Goal: Task Accomplishment & Management: Manage account settings

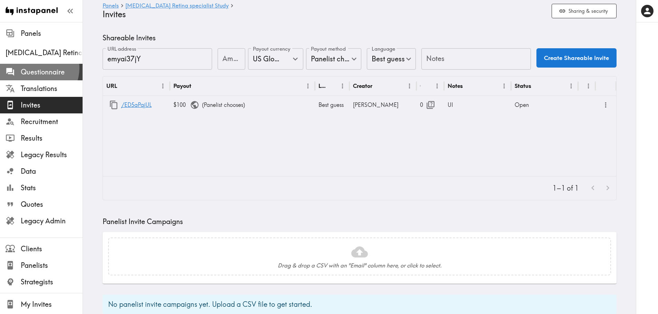
click at [36, 68] on span "Questionnaire" at bounding box center [52, 72] width 62 height 10
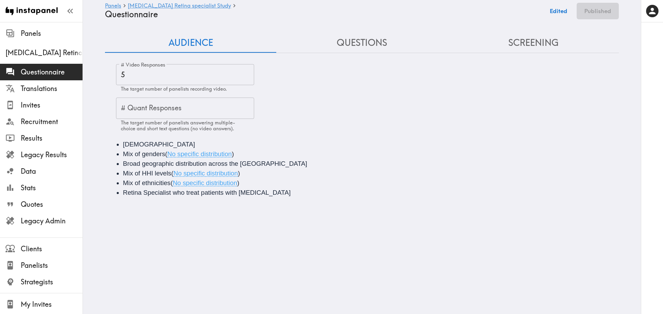
click at [372, 40] on button "Questions" at bounding box center [361, 43] width 171 height 20
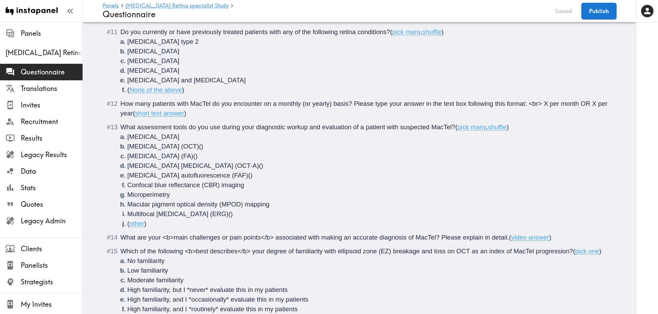
scroll to position [829, 0]
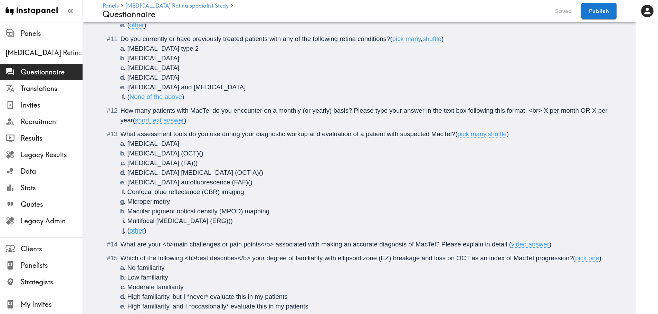
click at [240, 87] on span "Age-related macular degeneration and uveitis" at bounding box center [186, 87] width 118 height 7
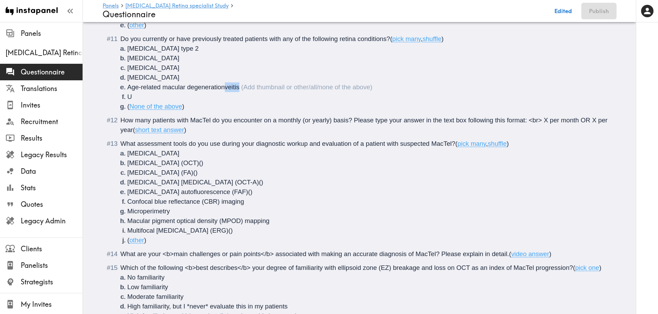
drag, startPoint x: 253, startPoint y: 88, endPoint x: 223, endPoint y: 87, distance: 30.4
click at [223, 87] on li "Age-related macular degenerationveitis" at bounding box center [367, 88] width 481 height 10
click at [142, 97] on li "U" at bounding box center [367, 97] width 481 height 10
click at [134, 97] on span "veitis" at bounding box center [141, 96] width 15 height 7
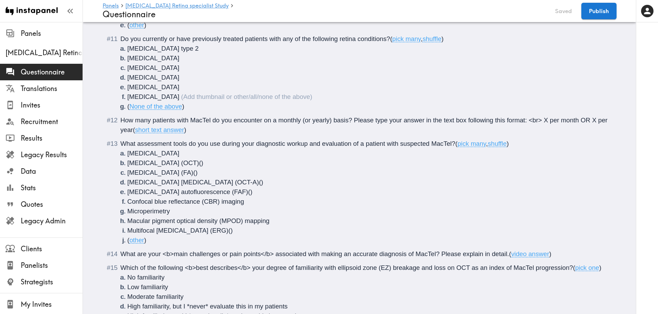
scroll to position [1164, 0]
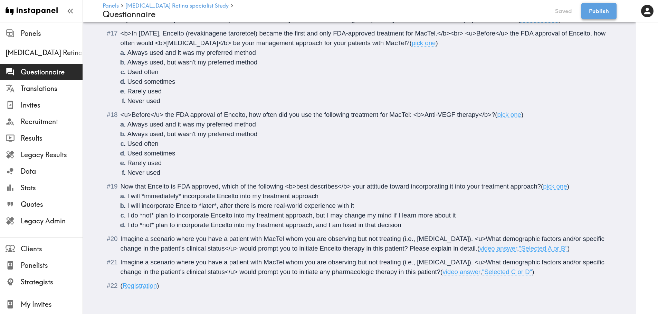
click at [597, 17] on button "Publish" at bounding box center [598, 11] width 35 height 17
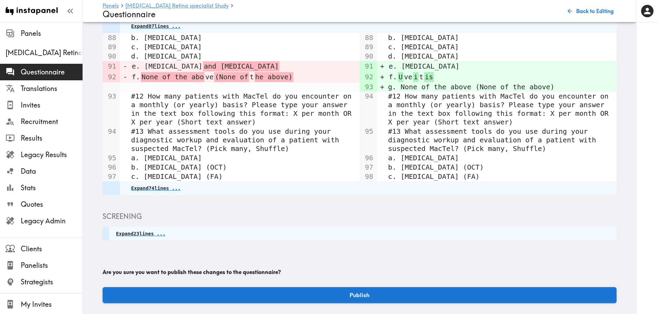
scroll to position [104, 0]
click at [393, 281] on div "Audience Expand 9 lines ... Questions Expand 87 lines ... 88 b. Diabetic retino…" at bounding box center [360, 131] width 514 height 345
click at [393, 289] on button "Publish" at bounding box center [360, 296] width 514 height 16
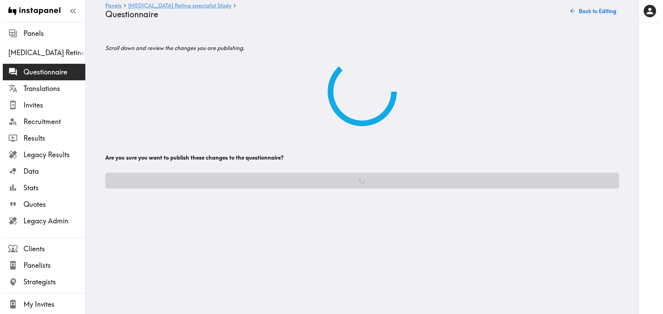
scroll to position [0, 0]
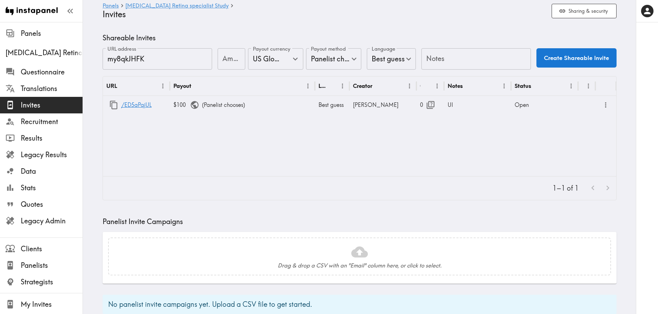
click at [448, 59] on input "Notes" at bounding box center [475, 58] width 109 height 21
type input "Respondent"
click at [229, 55] on input "Amount" at bounding box center [231, 58] width 28 height 21
type input "100"
click at [583, 54] on button "Create Shareable Invite" at bounding box center [576, 57] width 80 height 19
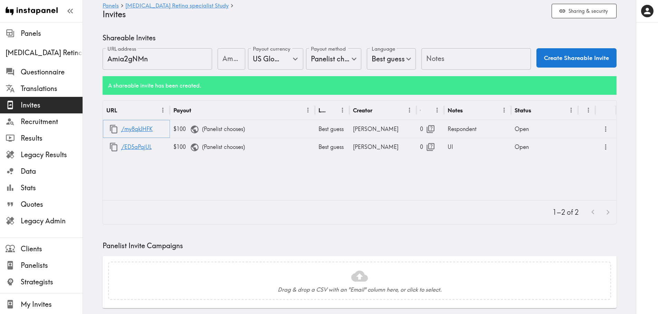
click at [113, 132] on icon "button" at bounding box center [113, 129] width 9 height 9
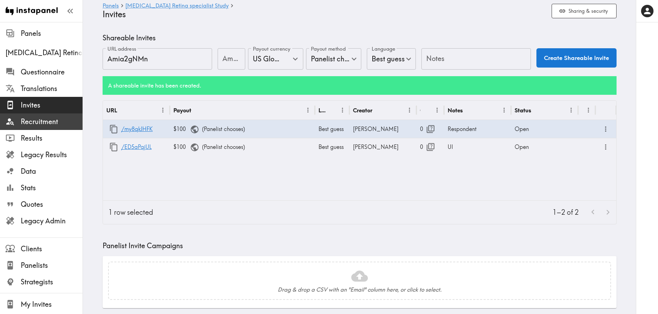
click at [40, 115] on div "Recruitment" at bounding box center [41, 122] width 83 height 18
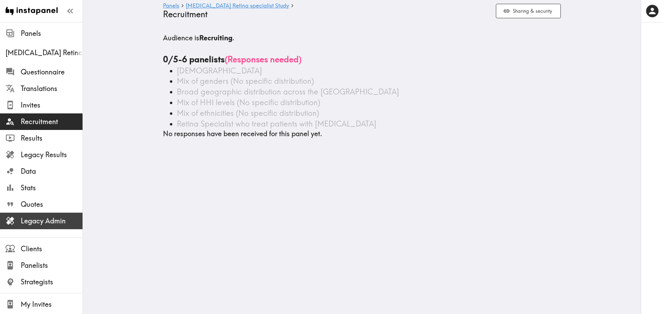
click at [24, 229] on div "Legacy Admin" at bounding box center [41, 221] width 83 height 18
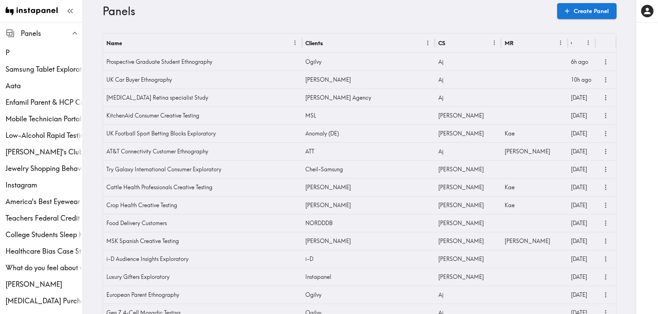
scroll to position [748, 0]
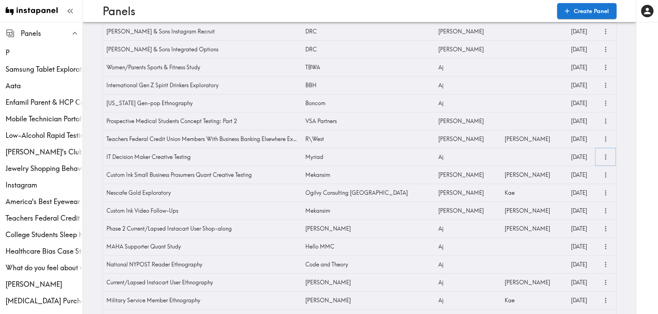
click at [607, 156] on button "more" at bounding box center [605, 157] width 11 height 11
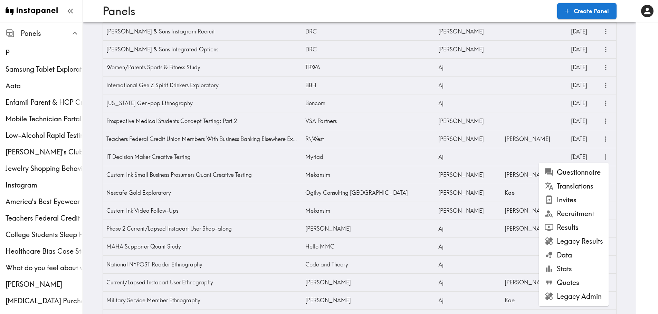
click at [576, 205] on li "Invites" at bounding box center [574, 200] width 70 height 14
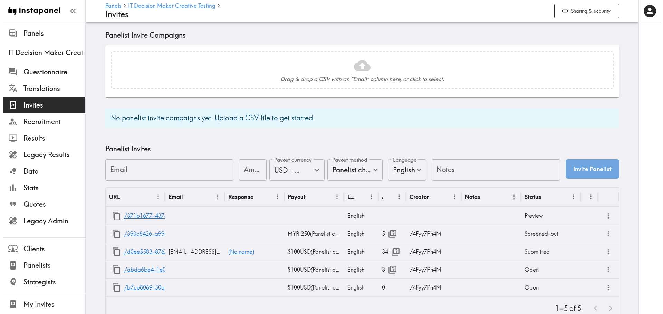
scroll to position [198, 0]
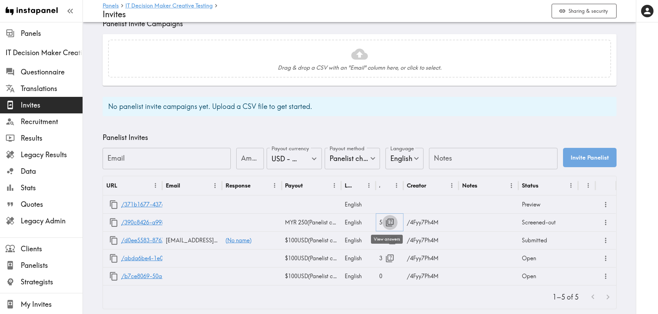
click at [386, 224] on icon "button" at bounding box center [389, 222] width 9 height 9
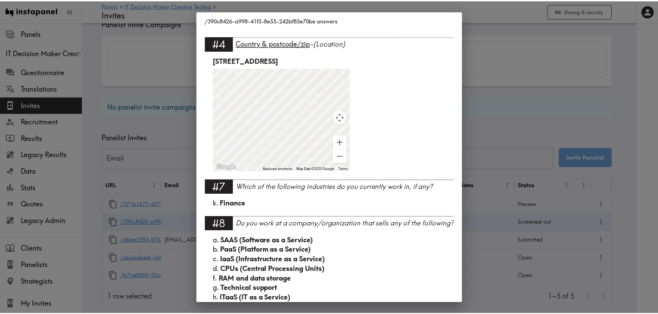
scroll to position [120, 0]
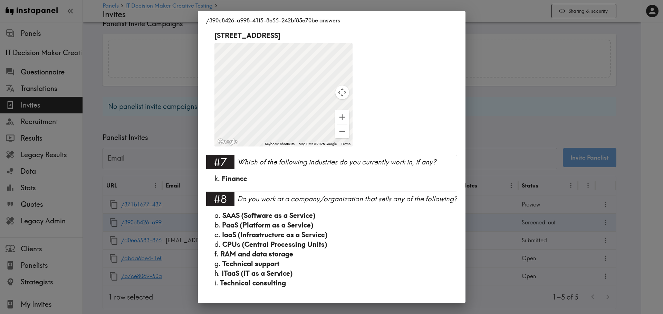
click at [487, 113] on div "/390c8426-a998-41f5-8e55-242bf85e70be answers Language English #1 There is a ne…" at bounding box center [331, 157] width 663 height 314
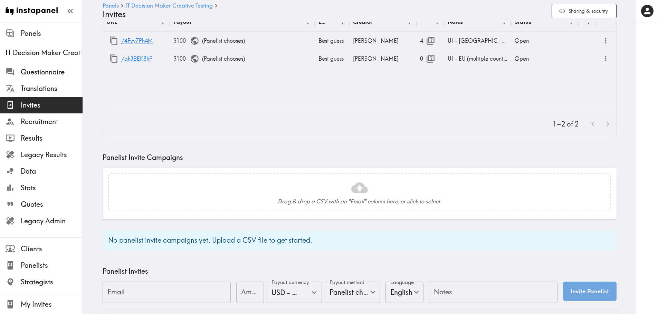
scroll to position [0, 0]
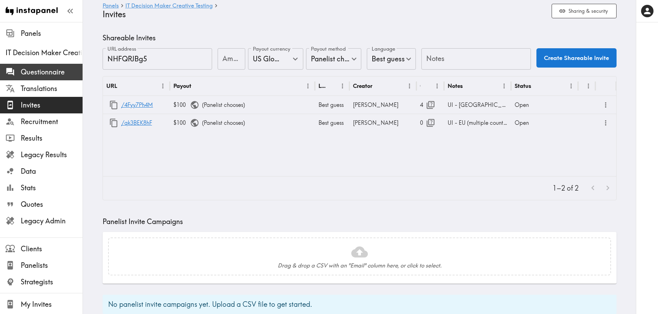
click at [50, 73] on span "Questionnaire" at bounding box center [52, 72] width 62 height 10
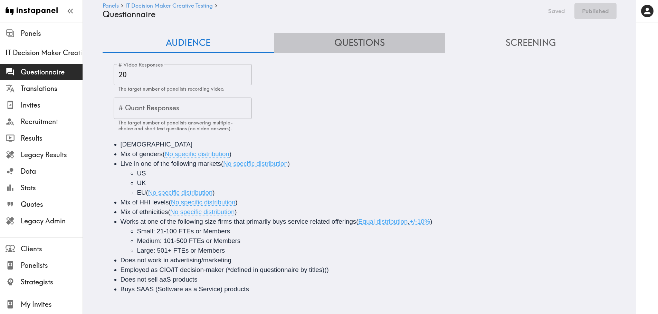
click at [352, 46] on button "Questions" at bounding box center [359, 43] width 171 height 20
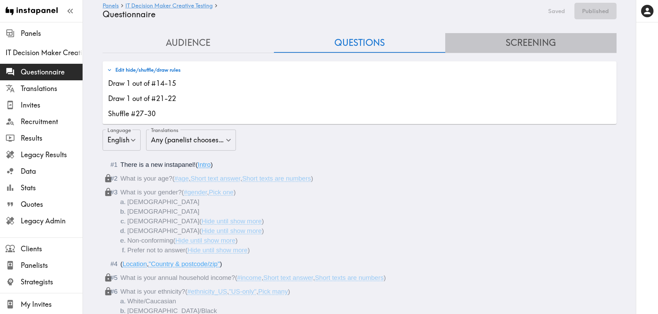
click at [513, 47] on button "Screening" at bounding box center [530, 43] width 171 height 20
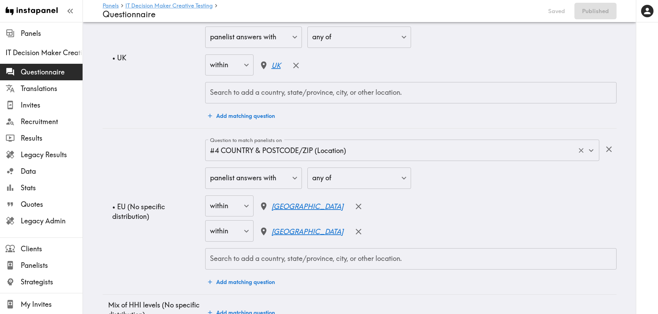
scroll to position [463, 0]
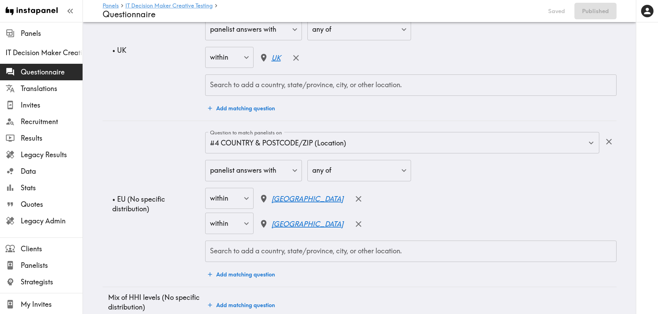
click at [264, 254] on input "Search to add a country, state/province, city, or other location." at bounding box center [410, 251] width 405 height 15
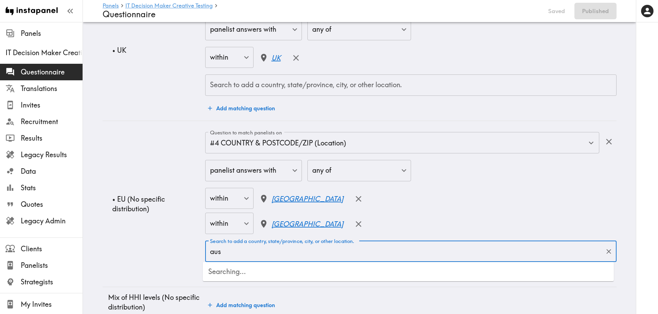
type input "aust"
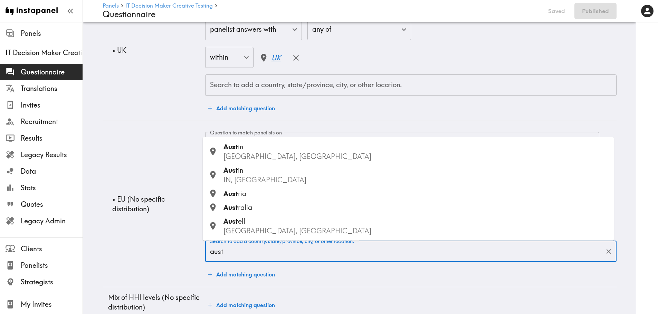
click at [266, 193] on div "Aust ria" at bounding box center [415, 194] width 385 height 10
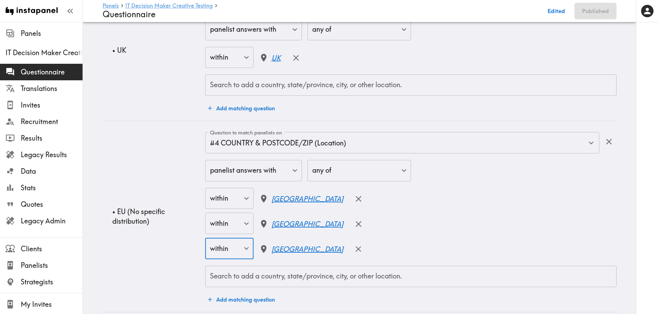
click at [261, 274] on div "Search to add a country, state/province, city, or other location. Search to add…" at bounding box center [410, 276] width 411 height 21
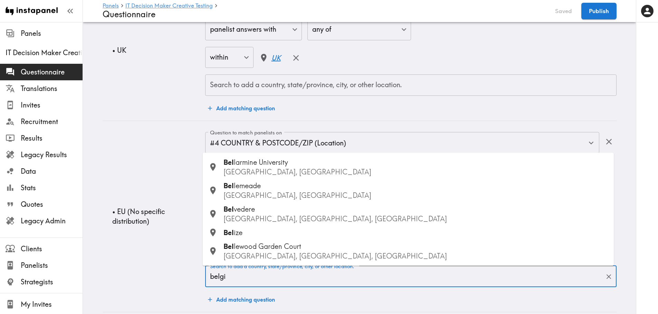
type input "belgiu"
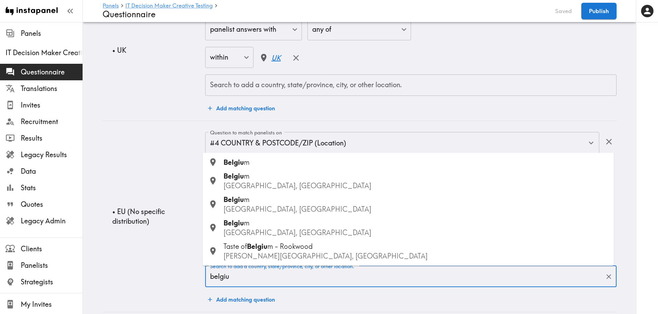
click at [259, 167] on div "Belgiu m" at bounding box center [415, 163] width 385 height 10
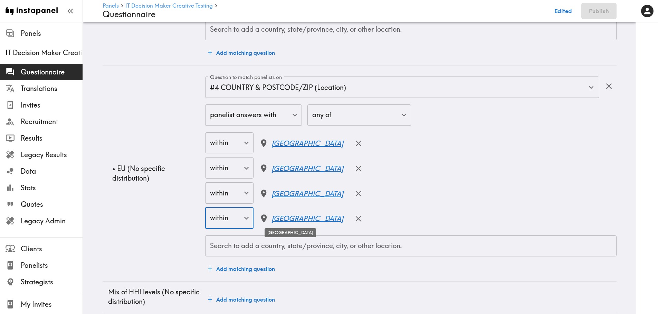
scroll to position [532, 0]
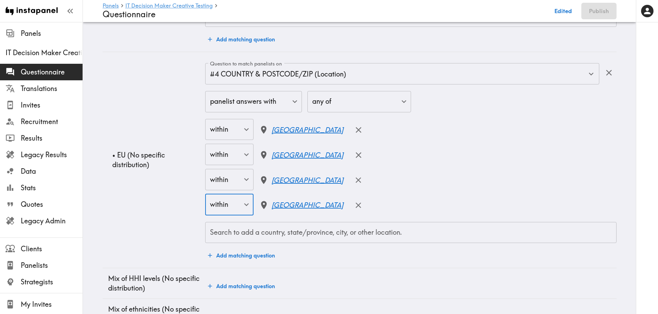
click at [220, 232] on input "Search to add a country, state/province, city, or other location." at bounding box center [410, 232] width 405 height 15
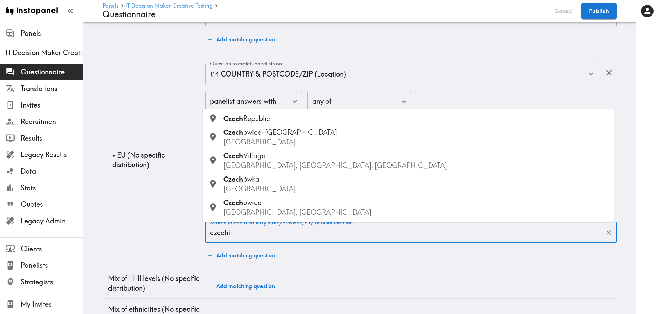
type input "czechia"
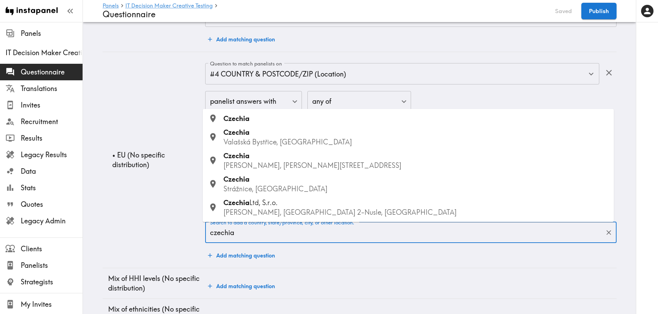
click at [255, 120] on div "Czechia" at bounding box center [415, 119] width 385 height 10
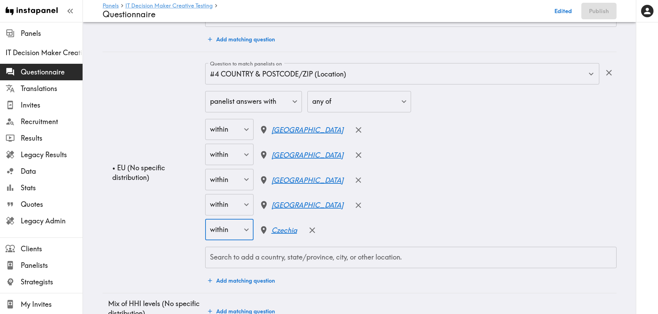
click at [271, 263] on input "Search to add a country, state/province, city, or other location." at bounding box center [410, 257] width 405 height 15
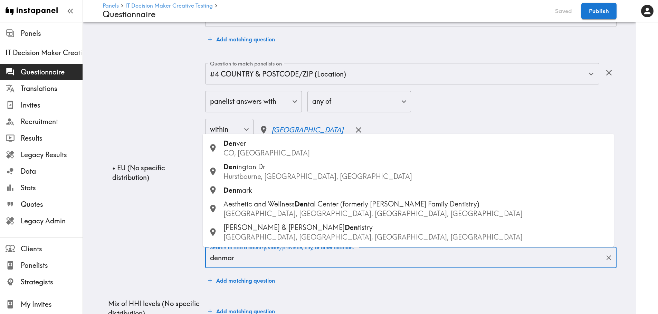
type input "denmark"
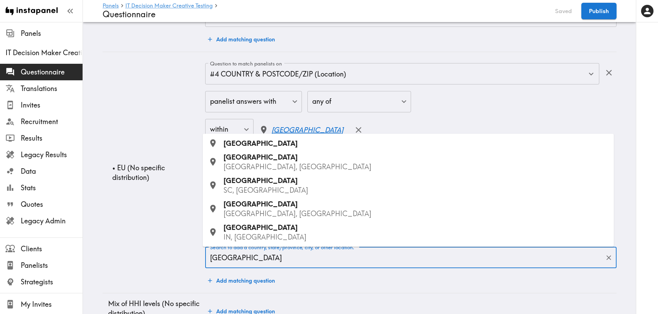
click at [239, 149] on li "Denmark" at bounding box center [408, 144] width 411 height 14
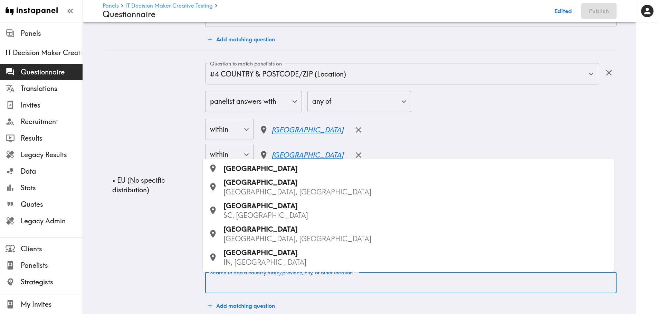
click at [227, 283] on input "Search to add a country, state/province, city, or other location." at bounding box center [410, 282] width 405 height 15
type input "finland"
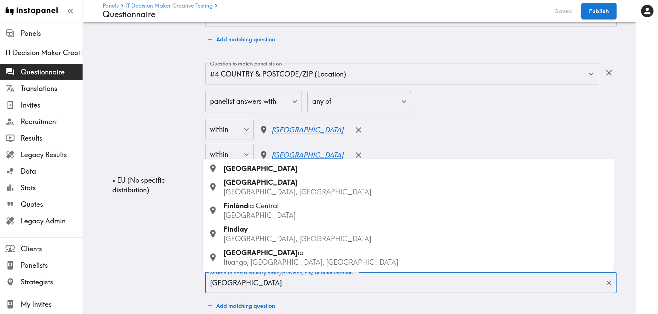
click at [245, 174] on li "Finland" at bounding box center [408, 169] width 411 height 14
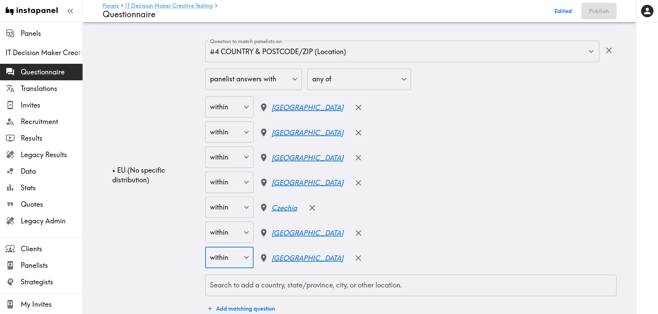
scroll to position [566, 0]
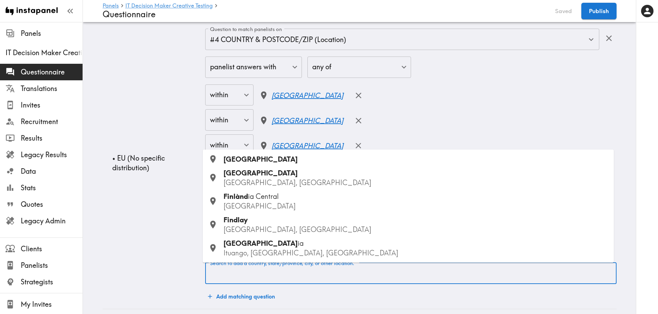
click at [264, 272] on div "Search to add a country, state/province, city, or other location. Search to add…" at bounding box center [410, 273] width 411 height 21
type input "greeece"
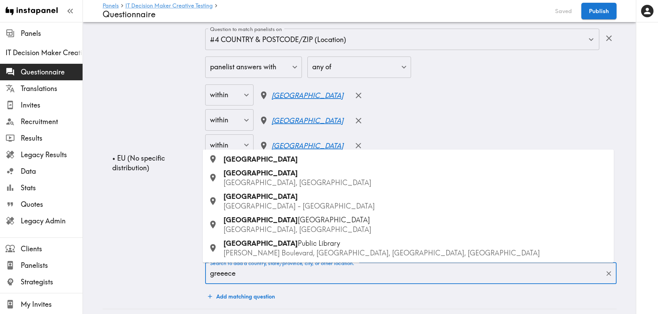
click at [226, 159] on span "Greece" at bounding box center [260, 159] width 74 height 9
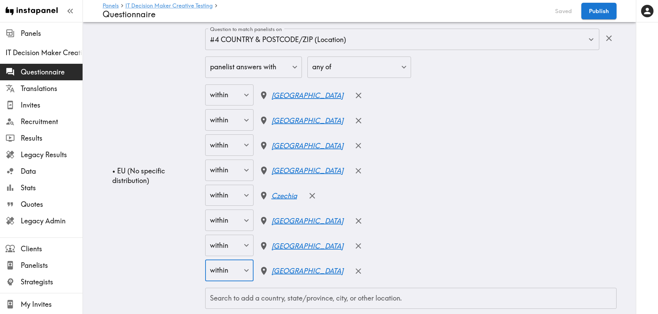
click at [273, 301] on input "Search to add a country, state/province, city, or other location." at bounding box center [410, 298] width 405 height 15
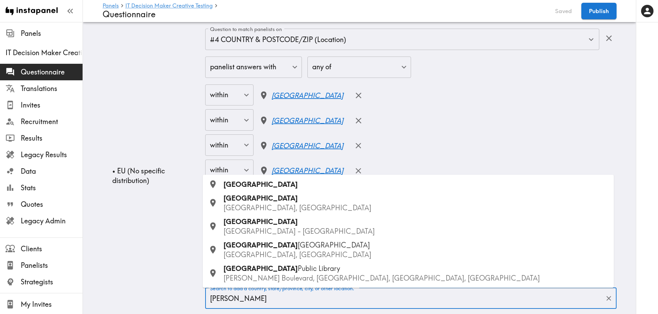
type input "ireland"
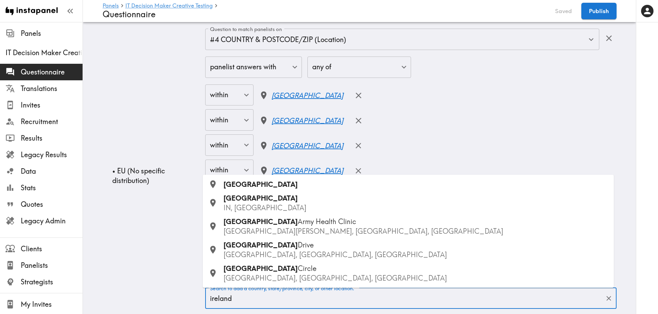
click at [255, 188] on div "Ireland" at bounding box center [415, 185] width 385 height 10
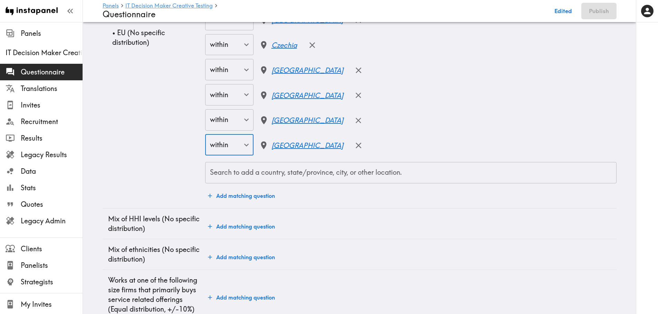
scroll to position [739, 0]
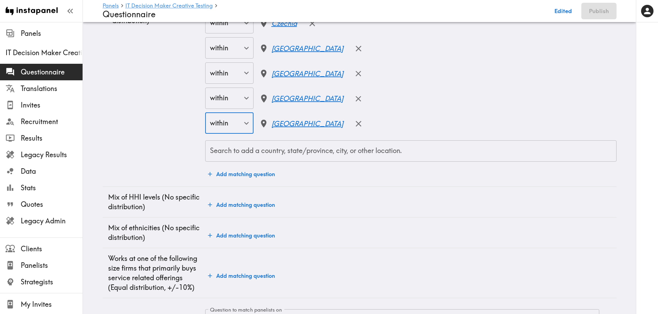
click at [244, 149] on input "Search to add a country, state/province, city, or other location." at bounding box center [410, 151] width 405 height 15
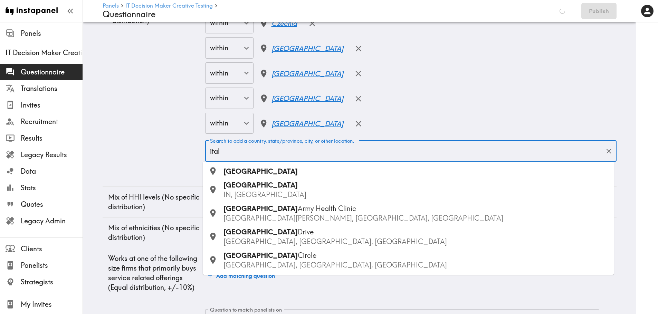
type input "italy"
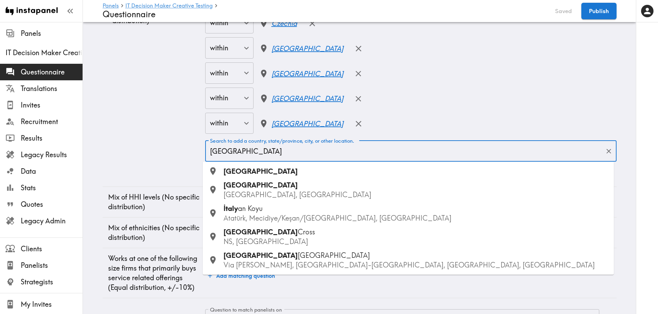
click at [245, 171] on div "Italy" at bounding box center [415, 172] width 385 height 10
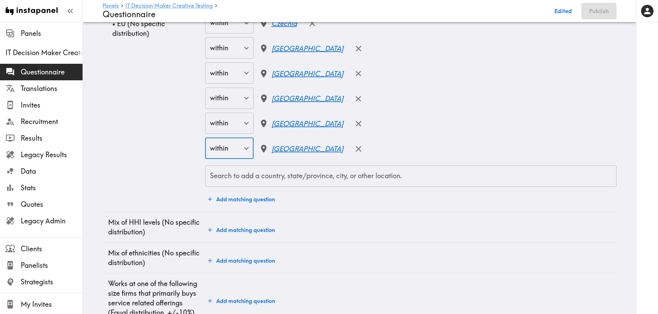
click at [260, 181] on input "Search to add a country, state/province, city, or other location." at bounding box center [410, 176] width 405 height 15
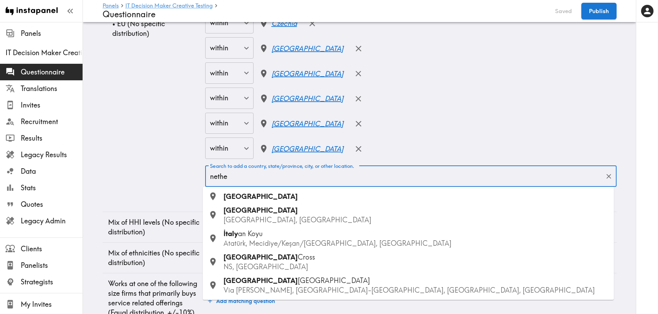
type input "nether"
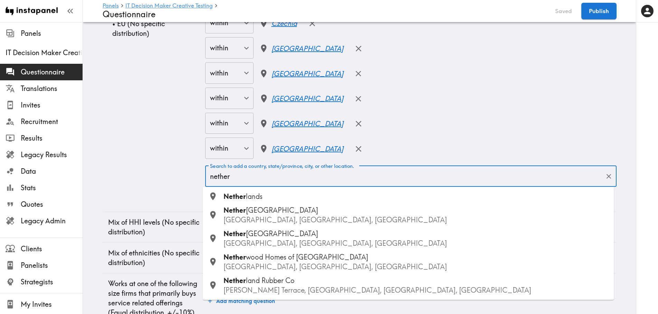
click at [265, 200] on div "Nether lands" at bounding box center [415, 197] width 385 height 10
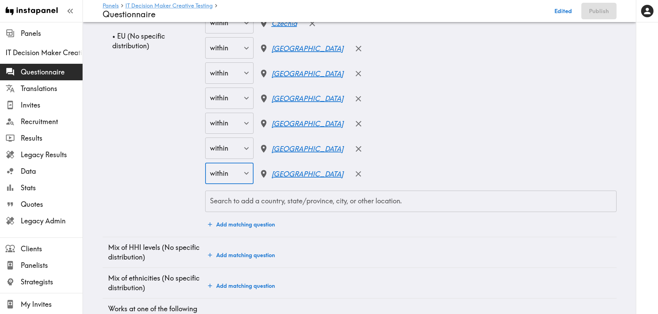
click at [256, 203] on input "Search to add a country, state/province, city, or other location." at bounding box center [410, 201] width 405 height 15
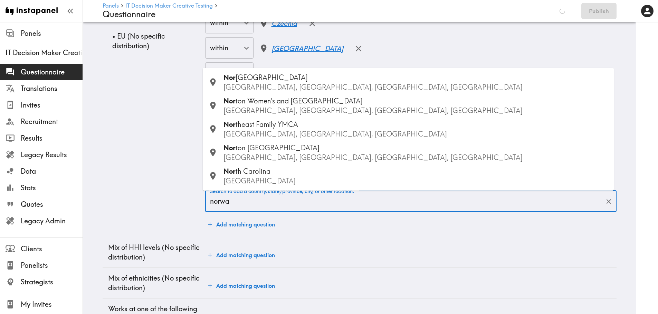
type input "norway"
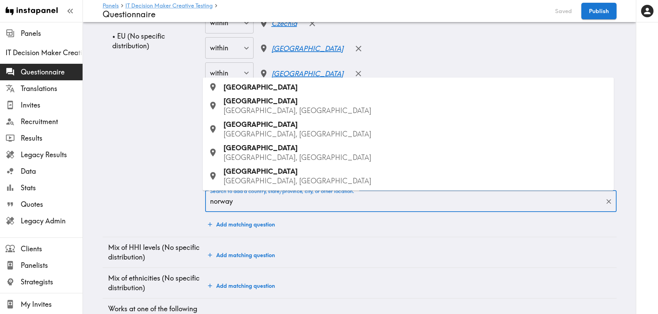
click at [248, 90] on span "Norway" at bounding box center [260, 87] width 74 height 9
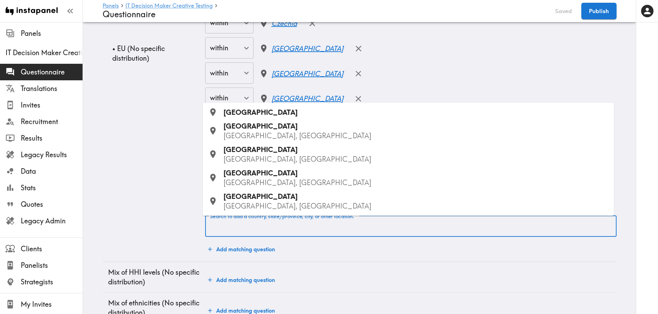
click at [248, 227] on input "Search to add a country, state/province, city, or other location." at bounding box center [410, 226] width 405 height 15
type input "pola"
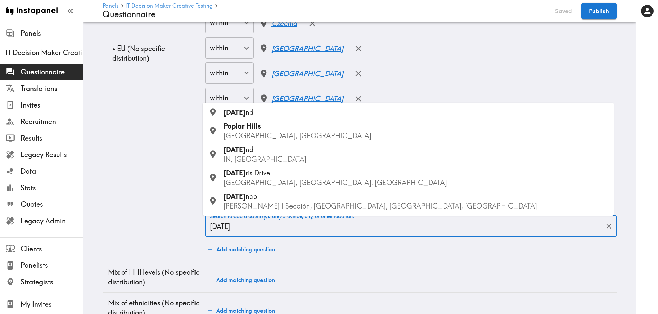
click at [251, 114] on div "Pola nd" at bounding box center [415, 113] width 385 height 10
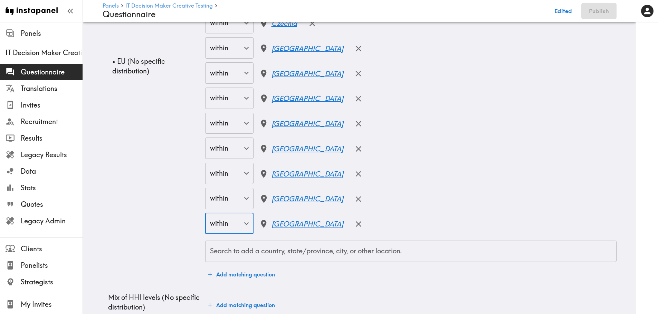
click at [241, 254] on input "Search to add a country, state/province, city, or other location." at bounding box center [410, 251] width 405 height 15
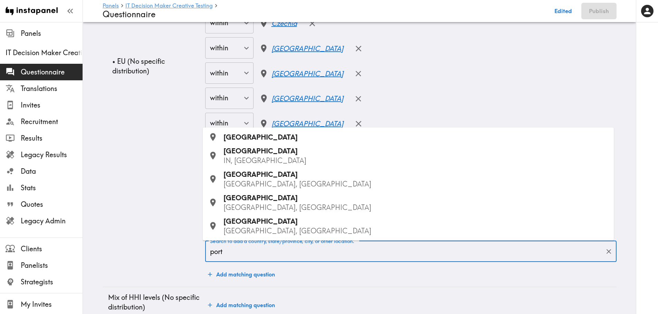
type input "portu"
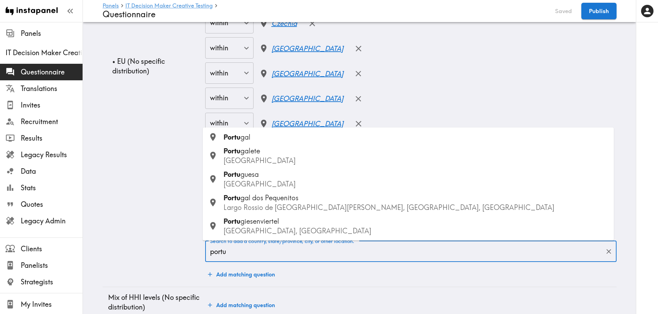
click at [249, 140] on span "gal" at bounding box center [245, 137] width 10 height 9
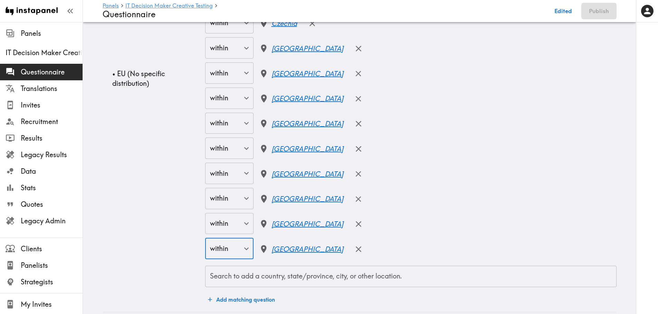
click at [280, 285] on div "Search to add a country, state/province, city, or other location." at bounding box center [410, 276] width 411 height 21
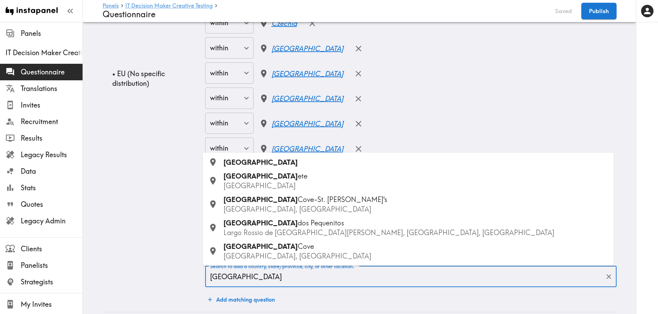
type input "roman"
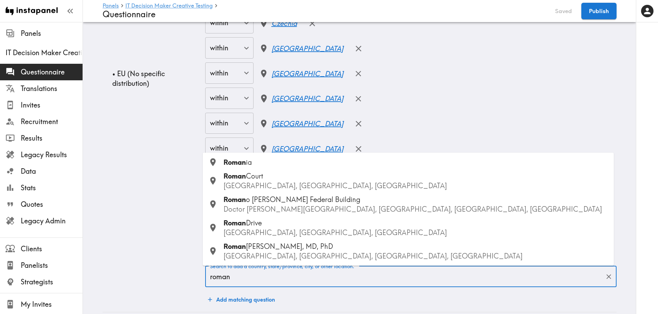
click at [283, 162] on div "Roman ia" at bounding box center [415, 163] width 385 height 10
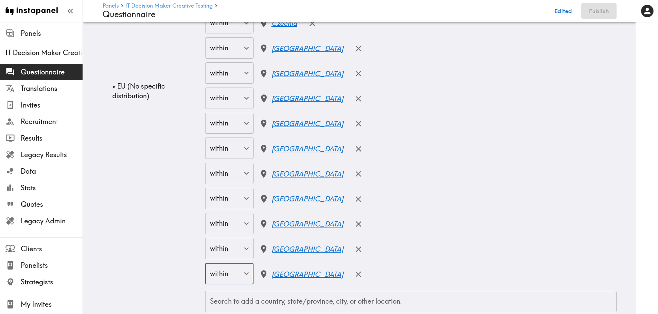
scroll to position [774, 0]
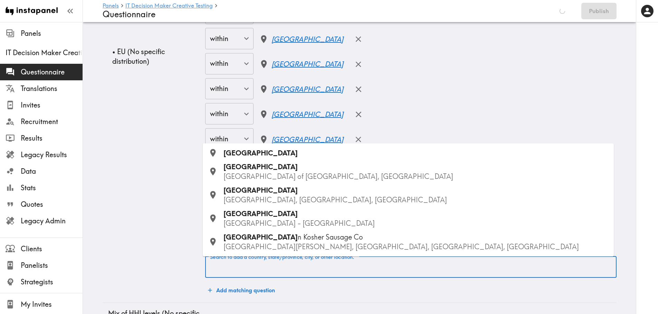
click at [243, 268] on input "Search to add a country, state/province, city, or other location." at bounding box center [410, 267] width 405 height 15
type input "spai"
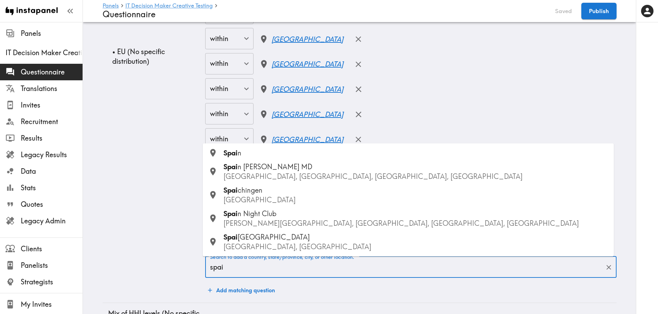
click at [237, 155] on span "Spai" at bounding box center [230, 153] width 14 height 9
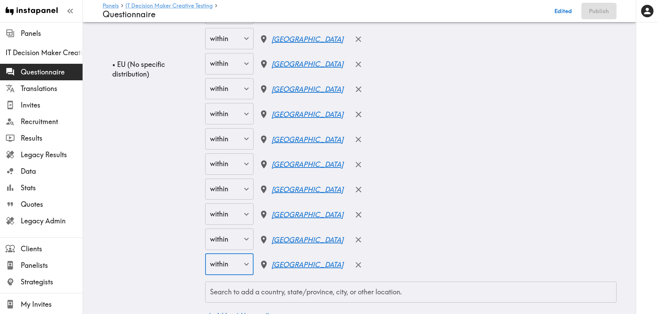
click at [220, 295] on input "Search to add a country, state/province, city, or other location." at bounding box center [410, 292] width 405 height 15
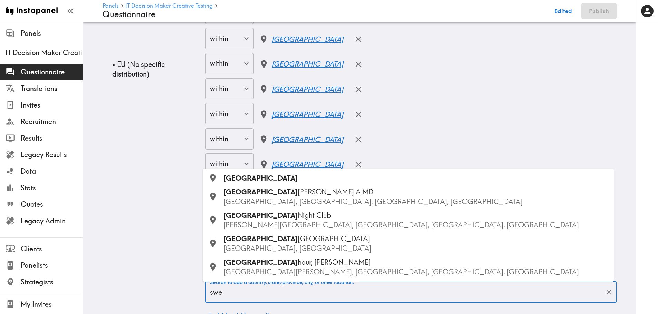
type input "swed"
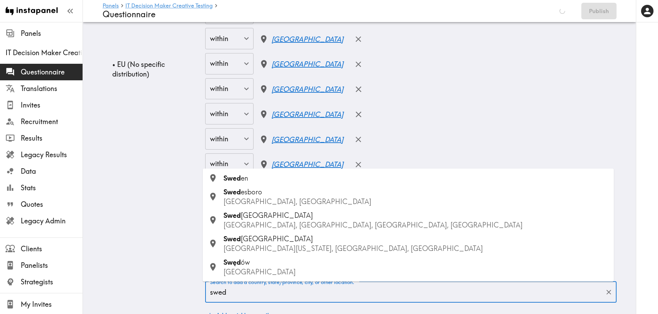
click at [237, 178] on span "Swed" at bounding box center [231, 178] width 17 height 9
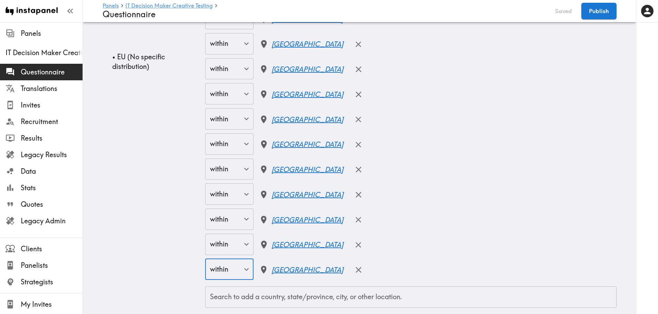
scroll to position [843, 0]
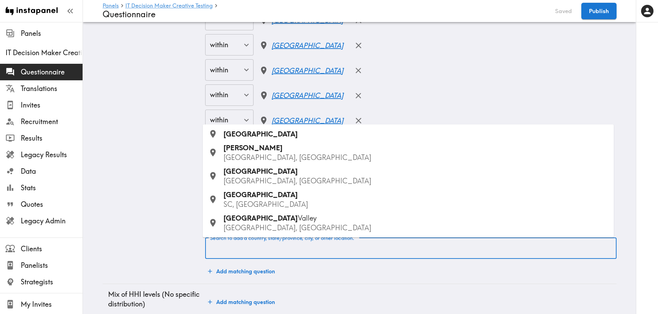
click at [234, 248] on input "Search to add a country, state/province, city, or other location." at bounding box center [410, 248] width 405 height 15
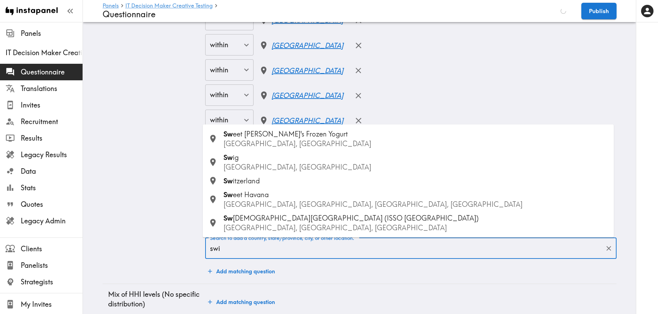
type input "swit"
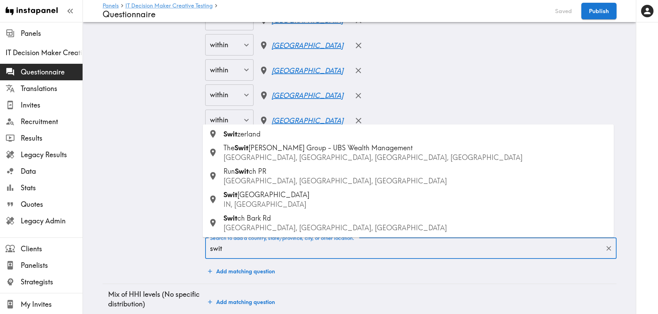
click at [254, 135] on span "zerland" at bounding box center [248, 134] width 23 height 9
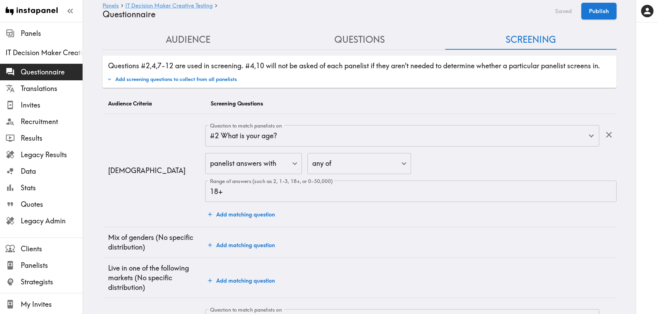
scroll to position [0, 0]
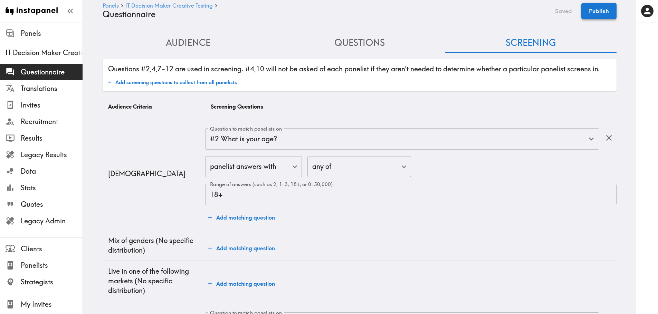
click at [593, 12] on button "Publish" at bounding box center [598, 11] width 35 height 17
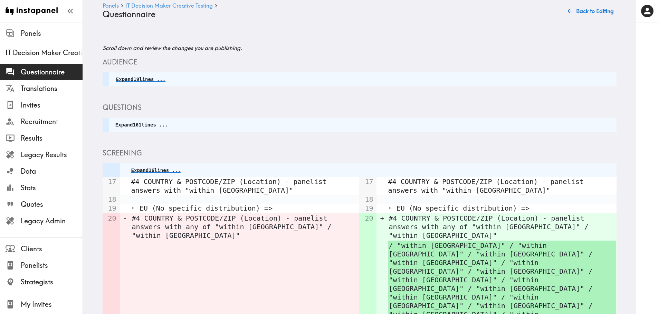
scroll to position [90, 0]
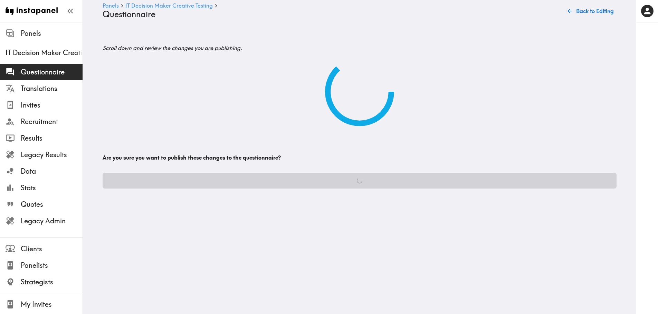
scroll to position [0, 0]
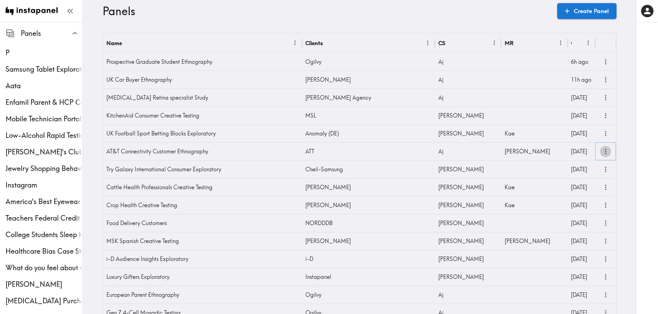
click at [601, 153] on icon "more" at bounding box center [605, 152] width 8 height 8
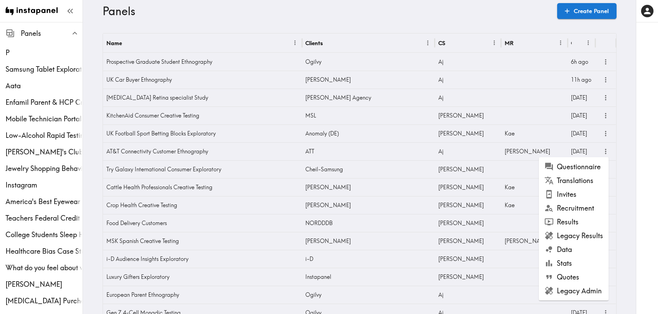
click at [582, 192] on li "Invites" at bounding box center [574, 195] width 70 height 14
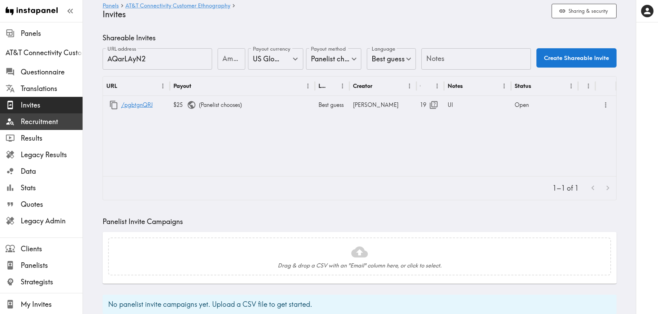
click at [46, 116] on span "Recruitment" at bounding box center [52, 122] width 62 height 12
